Goal: Task Accomplishment & Management: Complete application form

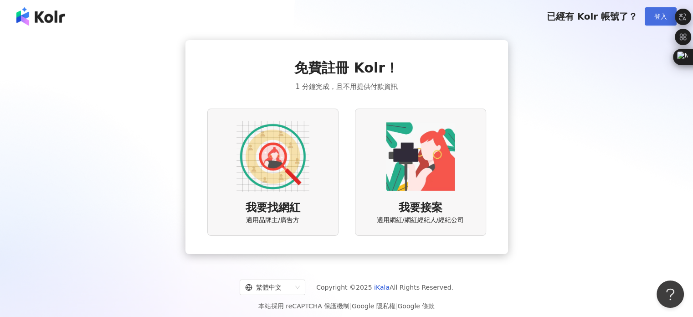
click at [657, 19] on span "登入" at bounding box center [661, 16] width 13 height 7
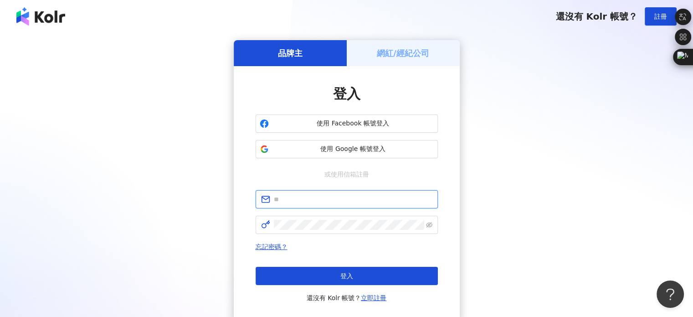
click at [327, 203] on input "text" at bounding box center [353, 199] width 159 height 10
type input "**********"
click at [367, 296] on link "立即註冊" at bounding box center [374, 297] width 26 height 7
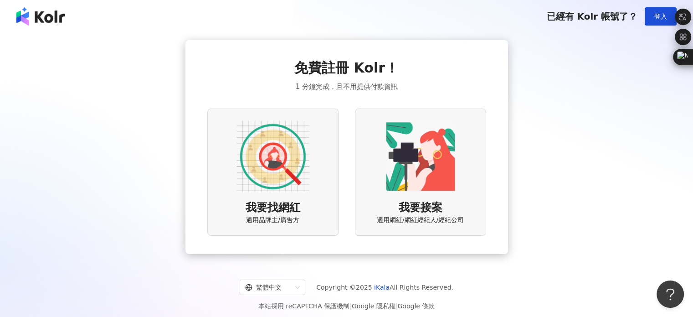
click at [275, 180] on img at bounding box center [273, 156] width 73 height 73
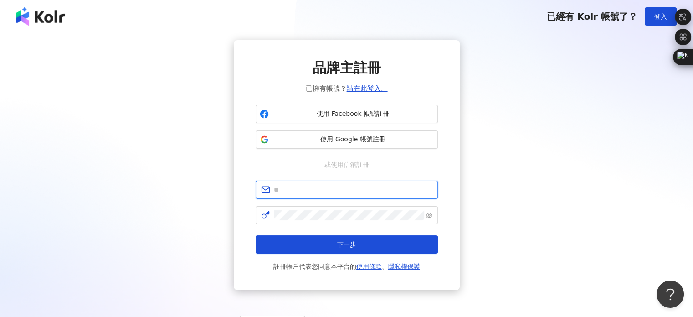
click at [315, 187] on input "text" at bounding box center [353, 190] width 159 height 10
type input "*"
click at [341, 162] on span "或使用信箱註冊" at bounding box center [346, 165] width 57 height 10
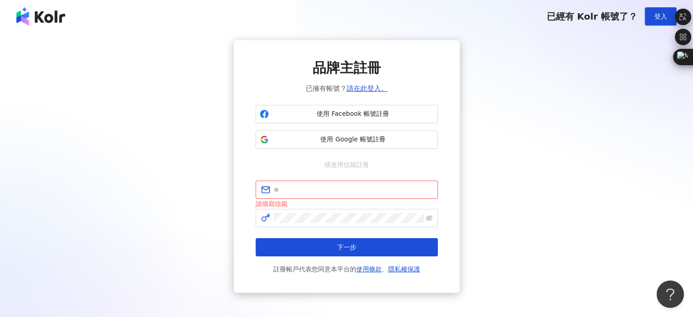
click at [624, 157] on div "品牌主註冊 已擁有帳號？ 請在此登入。 使用 Facebook 帳號註冊 使用 Google 帳號註冊 或使用信箱註冊 請填寫信箱 下一步 註冊帳戶代表您同意…" at bounding box center [346, 166] width 671 height 253
click at [289, 196] on span at bounding box center [347, 189] width 182 height 18
click at [294, 190] on input "text" at bounding box center [353, 190] width 159 height 10
type input "**********"
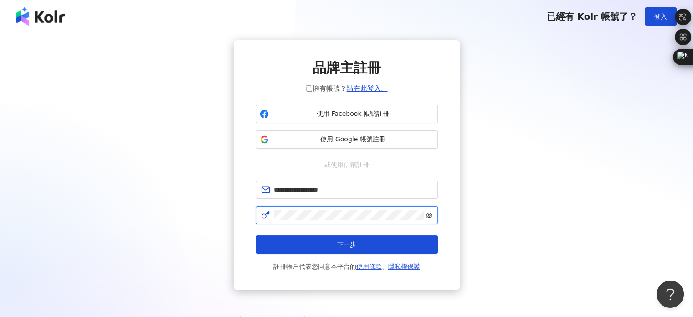
click at [427, 212] on icon "eye-invisible" at bounding box center [429, 215] width 6 height 6
click at [428, 212] on icon "eye" at bounding box center [429, 215] width 6 height 6
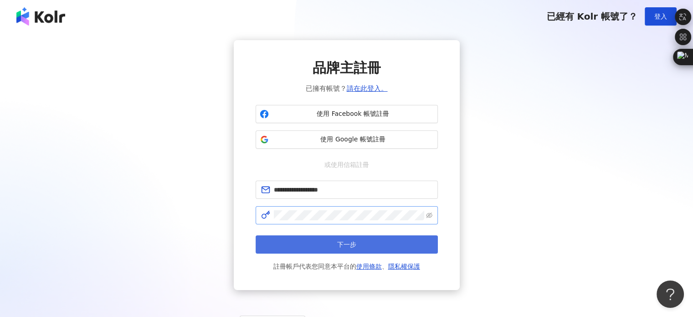
click at [395, 240] on button "下一步" at bounding box center [347, 244] width 182 height 18
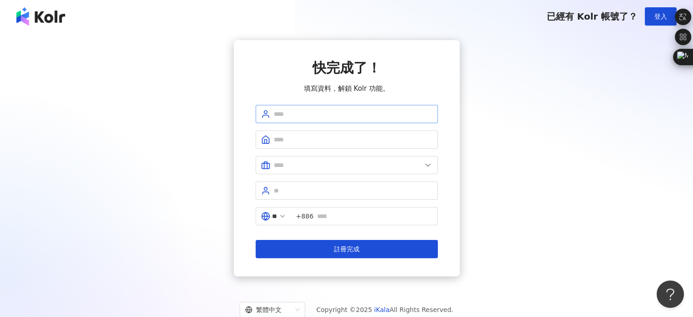
click at [285, 120] on span at bounding box center [347, 114] width 182 height 18
click at [289, 117] on input "text" at bounding box center [353, 114] width 159 height 10
type input "******"
click at [301, 140] on input "text" at bounding box center [353, 139] width 159 height 10
type input "*"
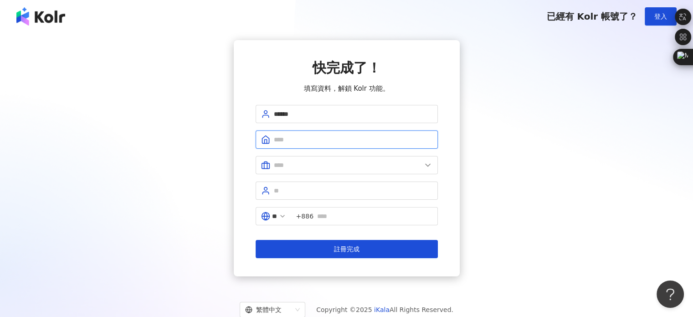
drag, startPoint x: 301, startPoint y: 140, endPoint x: 306, endPoint y: 147, distance: 8.8
click at [306, 147] on span at bounding box center [347, 139] width 182 height 18
type input "**********"
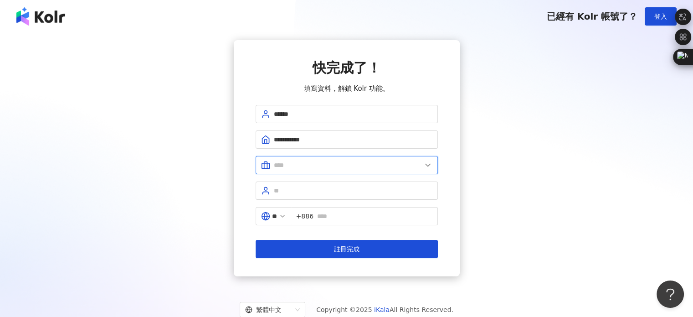
click at [347, 160] on input "text" at bounding box center [348, 165] width 148 height 10
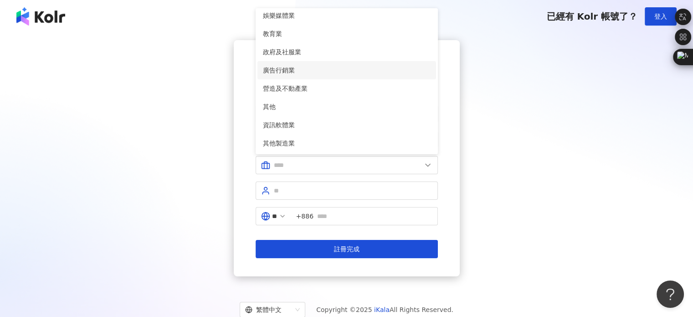
click at [297, 68] on span "廣告行銷業" at bounding box center [347, 70] width 168 height 10
type input "*****"
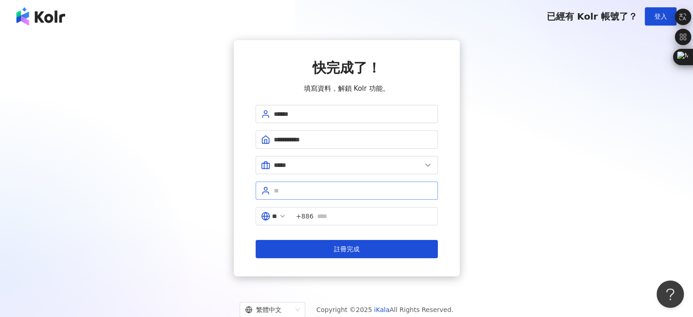
click at [293, 184] on span at bounding box center [347, 190] width 182 height 18
type input "******"
click at [338, 215] on input "text" at bounding box center [374, 216] width 115 height 10
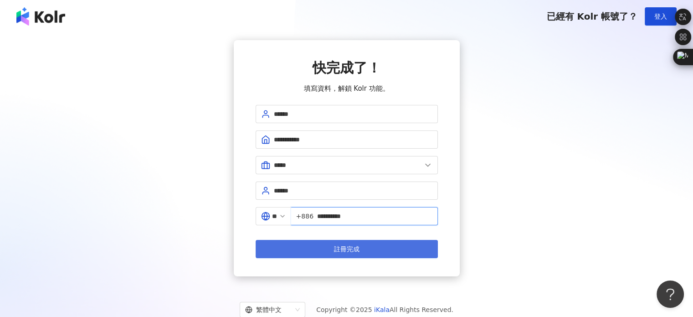
type input "**********"
click at [331, 253] on button "註冊完成" at bounding box center [347, 249] width 182 height 18
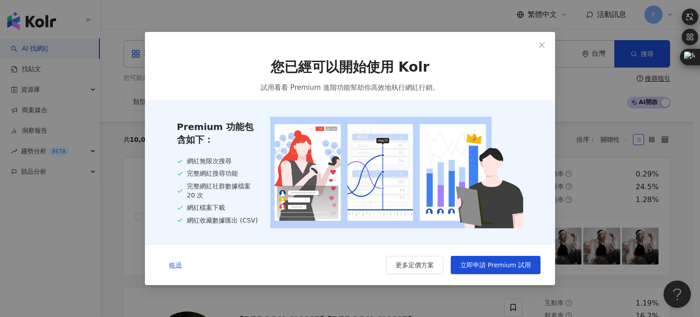
click at [179, 268] on span "略過" at bounding box center [175, 264] width 13 height 7
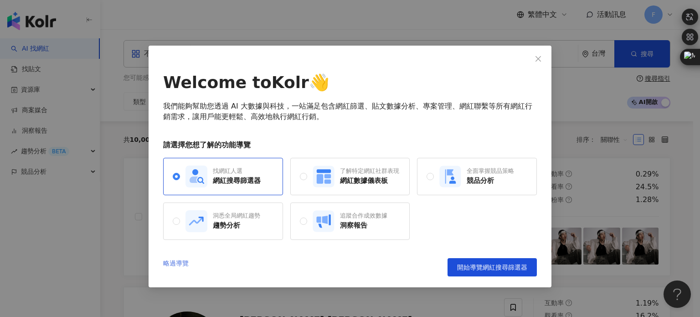
click at [181, 266] on link "略過導覽" at bounding box center [176, 267] width 26 height 18
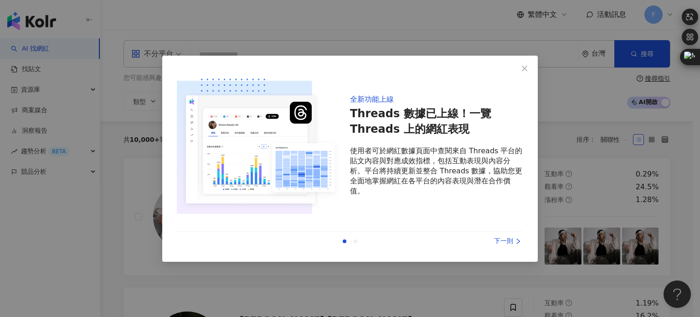
click at [505, 246] on div "上一則 下一則" at bounding box center [350, 241] width 346 height 19
click at [509, 242] on div "下一則" at bounding box center [489, 241] width 68 height 10
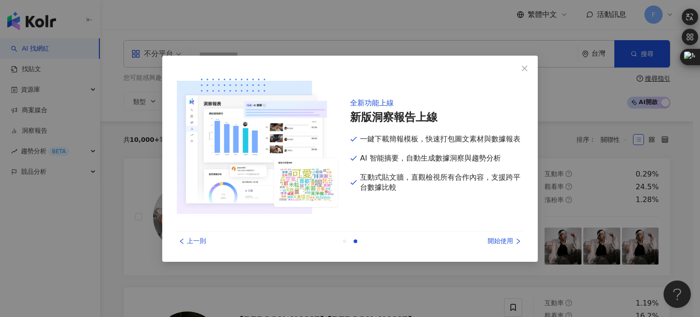
click at [497, 242] on div "開始使用" at bounding box center [489, 241] width 68 height 10
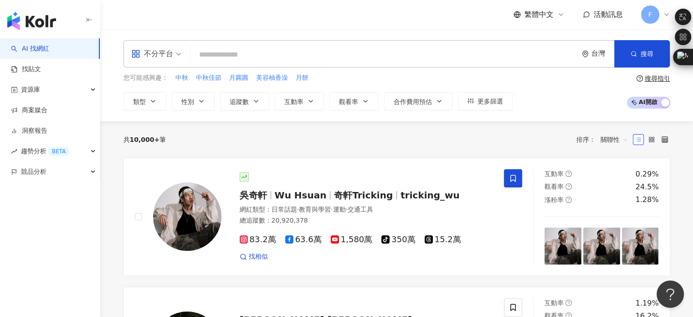
click at [665, 12] on icon at bounding box center [666, 14] width 7 height 7
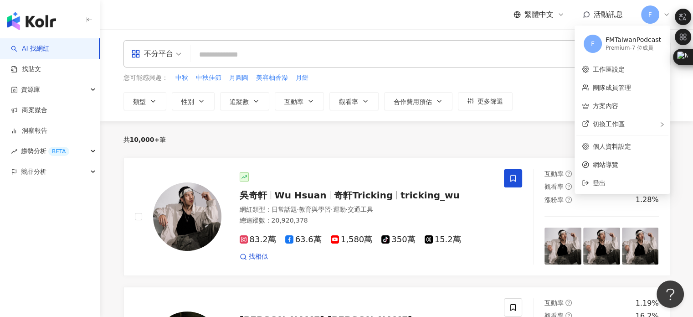
click at [429, 25] on div "繁體中文 活動訊息 F" at bounding box center [397, 14] width 547 height 29
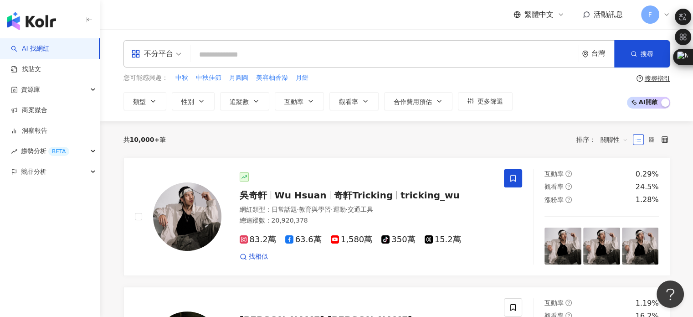
click at [242, 55] on input "search" at bounding box center [384, 54] width 380 height 17
type input "*"
type input "**"
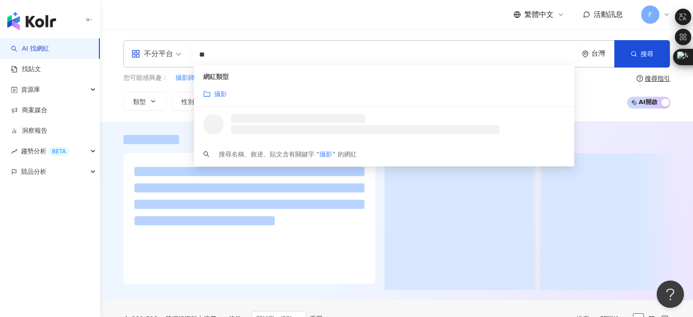
click at [226, 21] on div "繁體中文 活動訊息 F" at bounding box center [397, 14] width 547 height 29
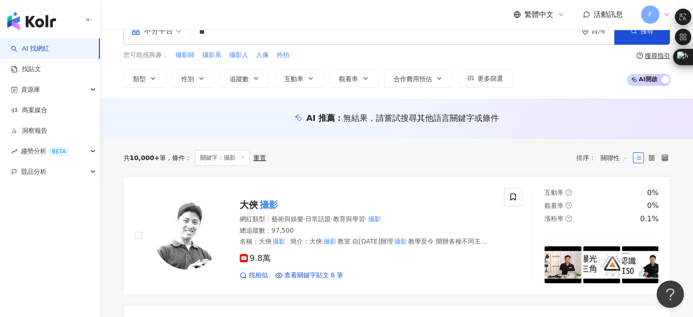
scroll to position [15, 0]
